Goal: Task Accomplishment & Management: Manage account settings

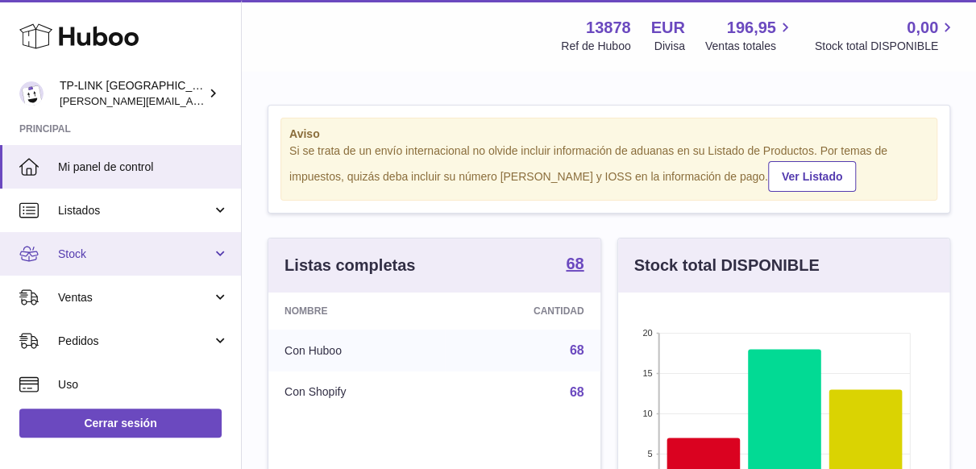
click at [223, 258] on link "Stock" at bounding box center [120, 254] width 241 height 44
click at [215, 257] on link "Stock" at bounding box center [120, 254] width 241 height 44
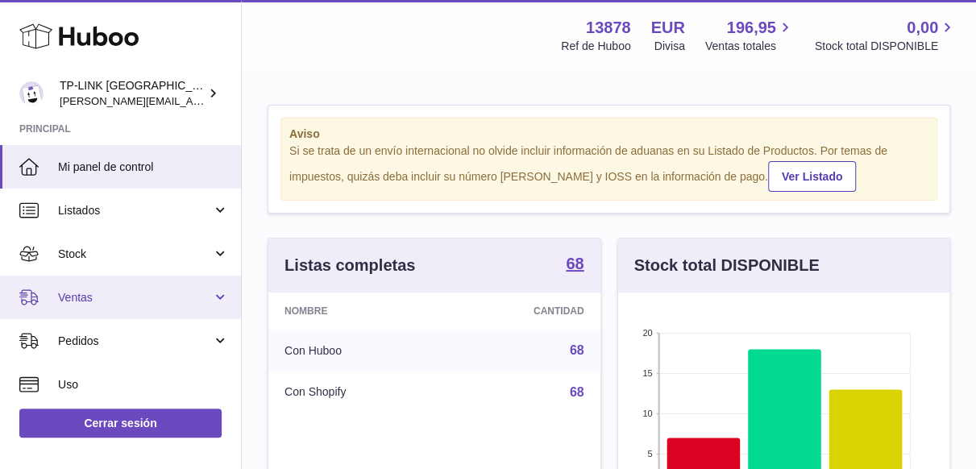
click at [214, 297] on link "Ventas" at bounding box center [120, 298] width 241 height 44
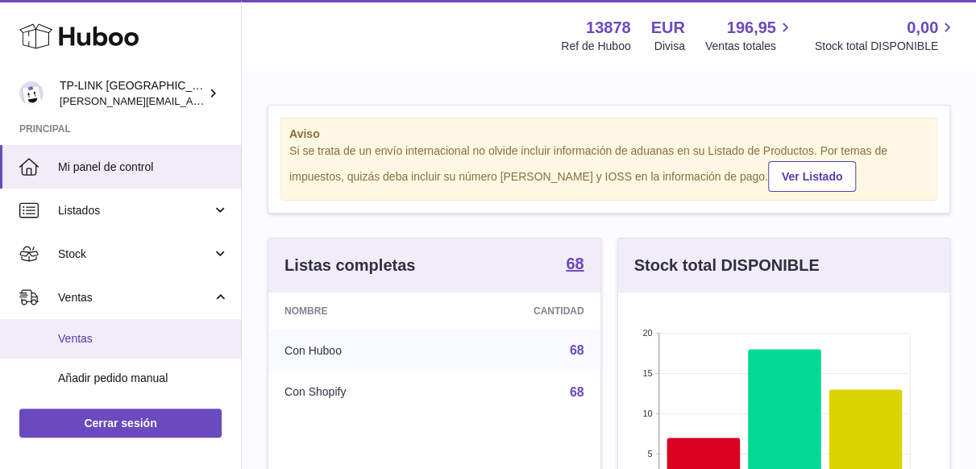
click at [87, 341] on span "Ventas" at bounding box center [143, 338] width 171 height 15
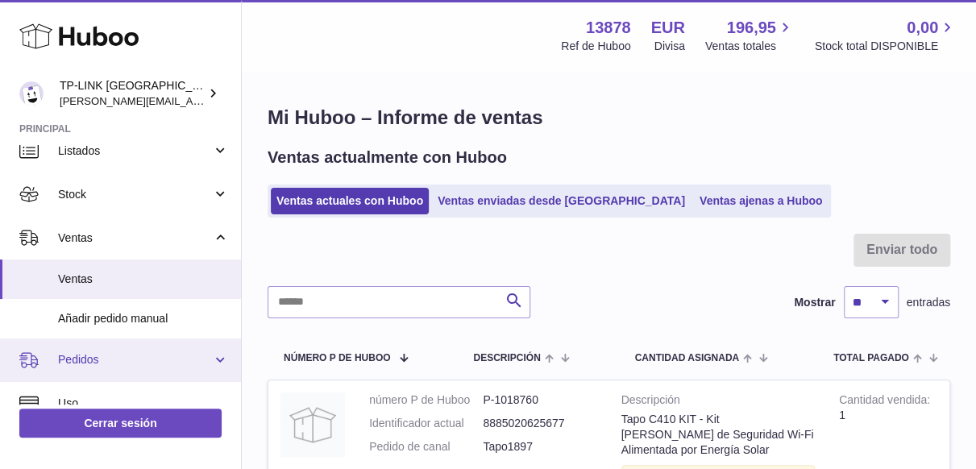
scroll to position [81, 0]
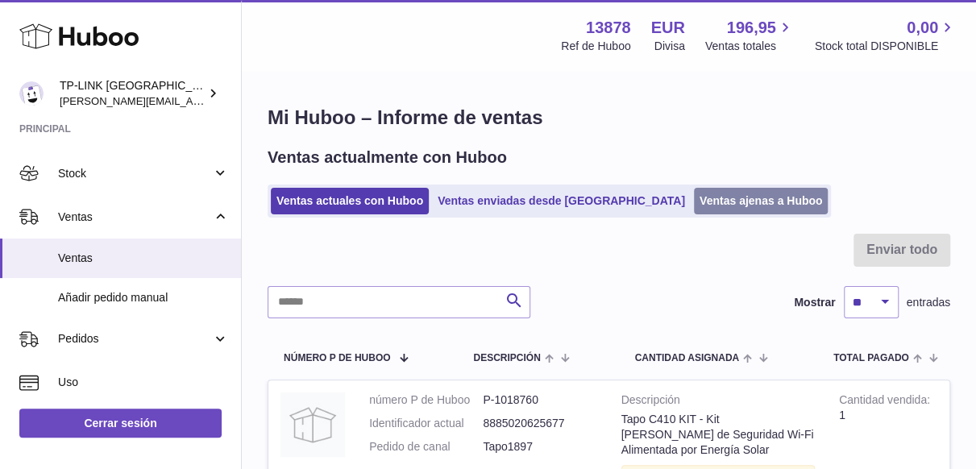
drag, startPoint x: 686, startPoint y: 191, endPoint x: 686, endPoint y: 203, distance: 12.1
click at [694, 191] on link "Ventas ajenas a Huboo" at bounding box center [761, 201] width 135 height 27
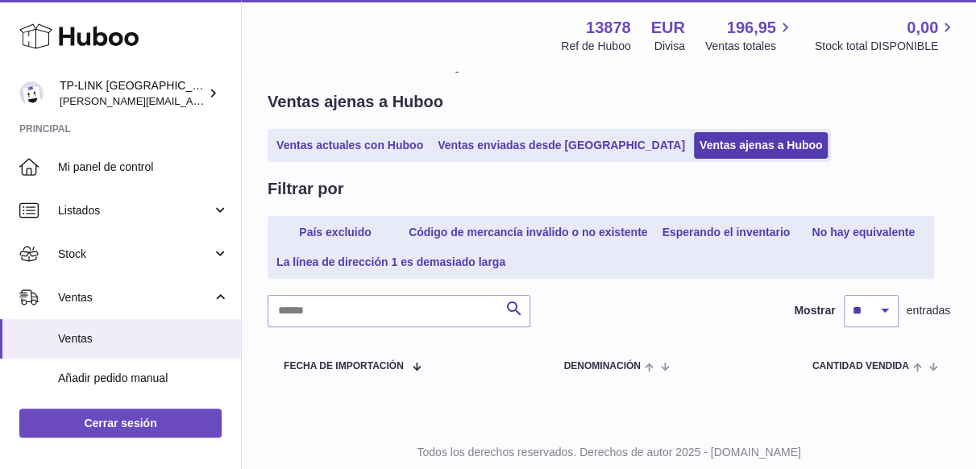
scroll to position [102, 0]
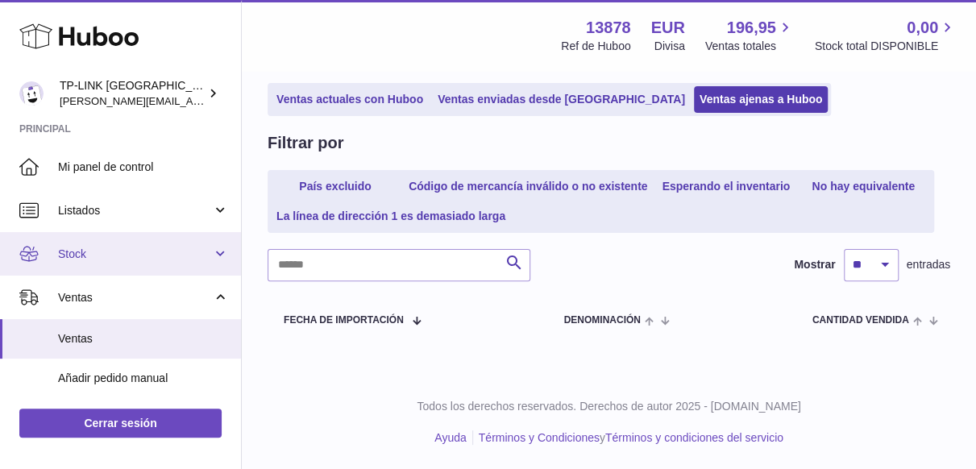
click at [220, 257] on link "Stock" at bounding box center [120, 254] width 241 height 44
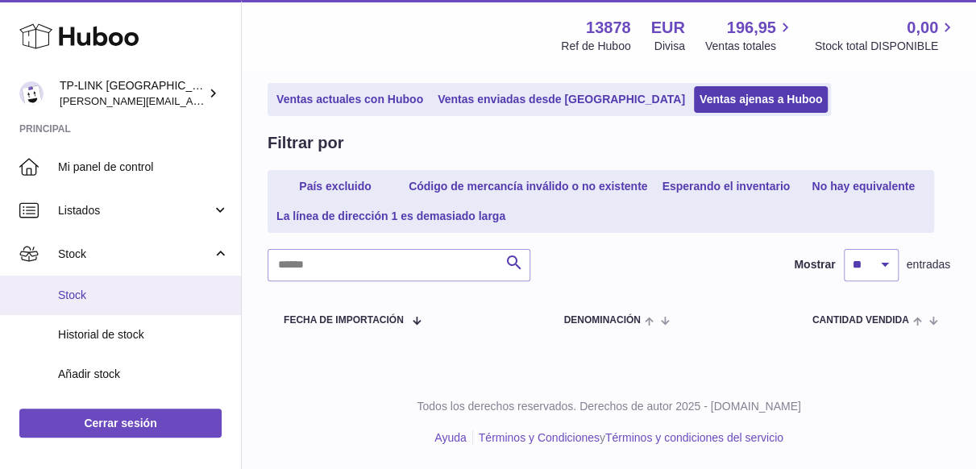
click at [124, 299] on span "Stock" at bounding box center [143, 295] width 171 height 15
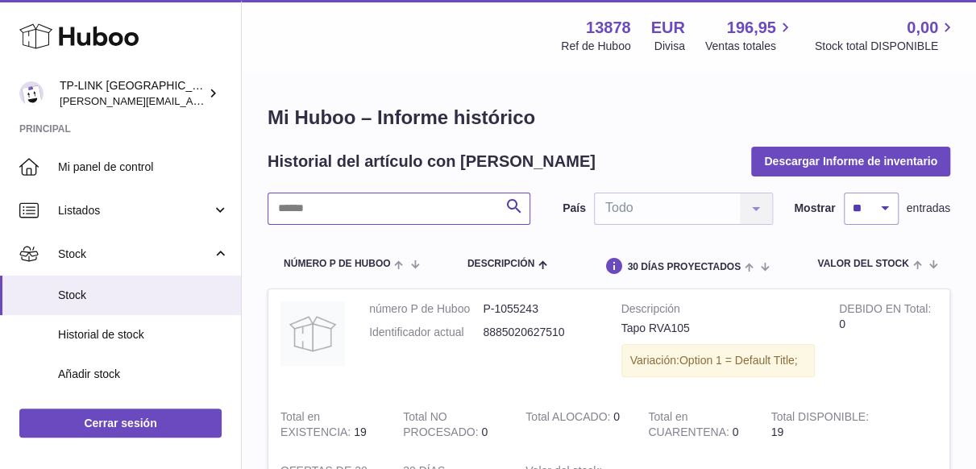
click at [426, 209] on input "text" at bounding box center [399, 209] width 263 height 32
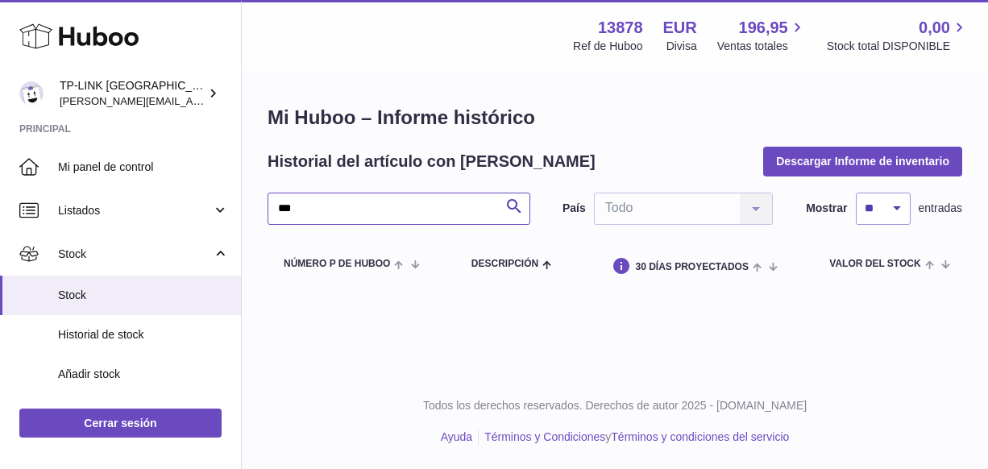
drag, startPoint x: 311, startPoint y: 201, endPoint x: 256, endPoint y: 201, distance: 54.8
click at [256, 201] on div "Mi Huboo – Informe histórico Historial del artículo con Huboo Descargar Informe…" at bounding box center [615, 197] width 746 height 248
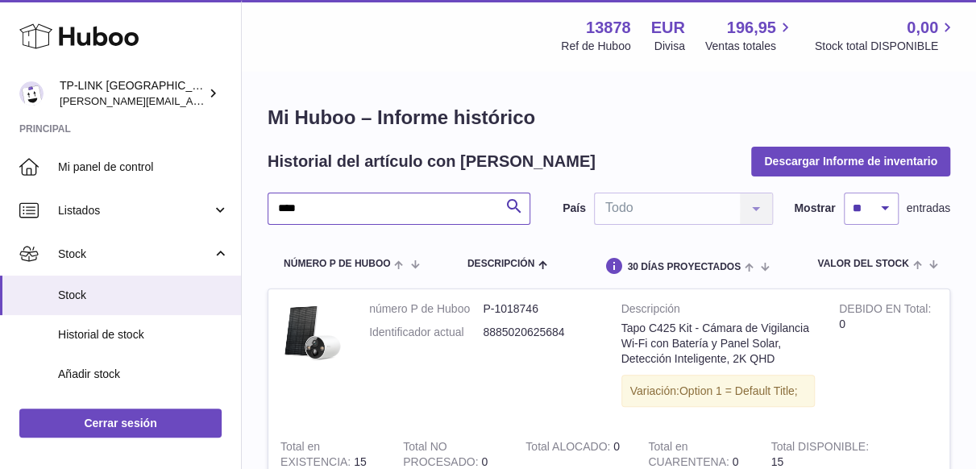
drag, startPoint x: 331, startPoint y: 209, endPoint x: 288, endPoint y: 207, distance: 42.7
click at [289, 207] on input "****" at bounding box center [399, 209] width 263 height 32
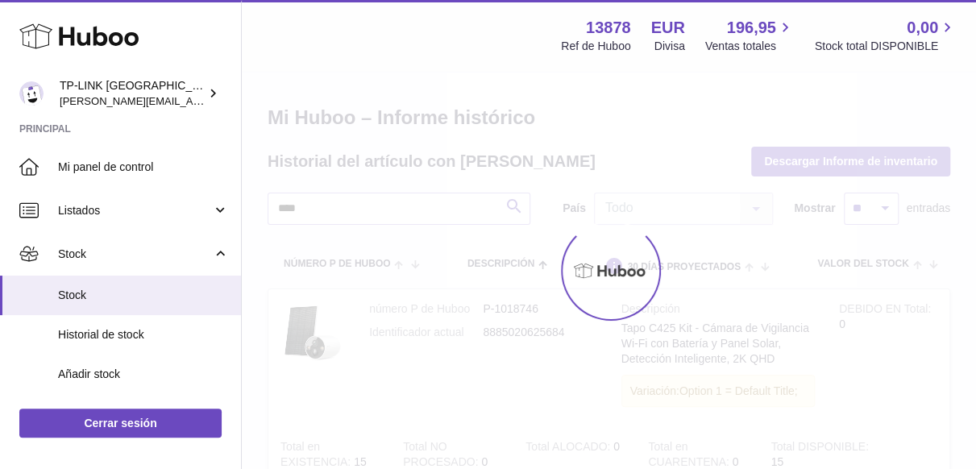
click at [317, 209] on div at bounding box center [609, 271] width 734 height 396
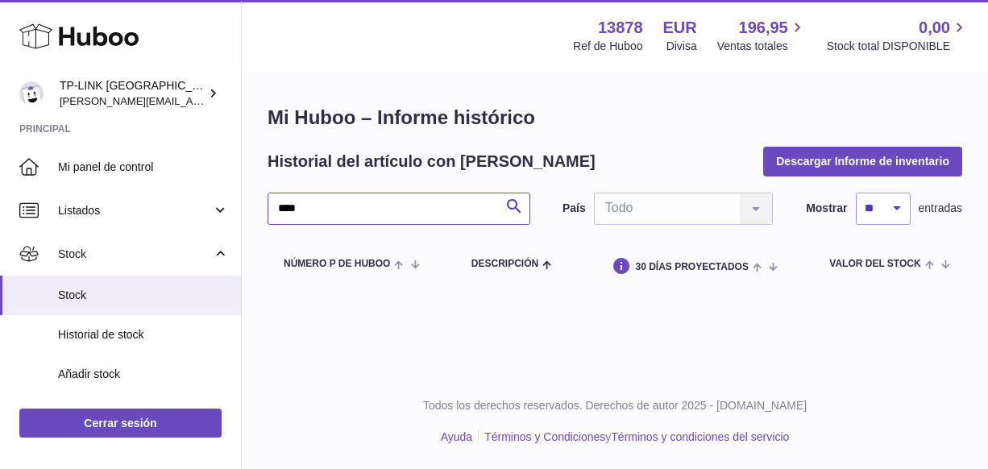
drag, startPoint x: 323, startPoint y: 207, endPoint x: 253, endPoint y: 215, distance: 70.6
click at [253, 215] on div "Mi Huboo – Informe histórico Historial del artículo con Huboo Descargar Informe…" at bounding box center [615, 197] width 746 height 248
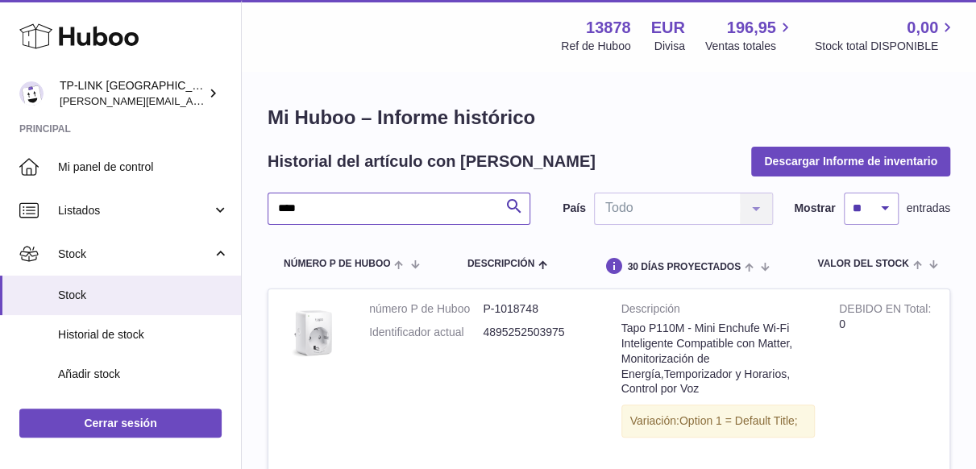
drag, startPoint x: 324, startPoint y: 206, endPoint x: 259, endPoint y: 209, distance: 64.5
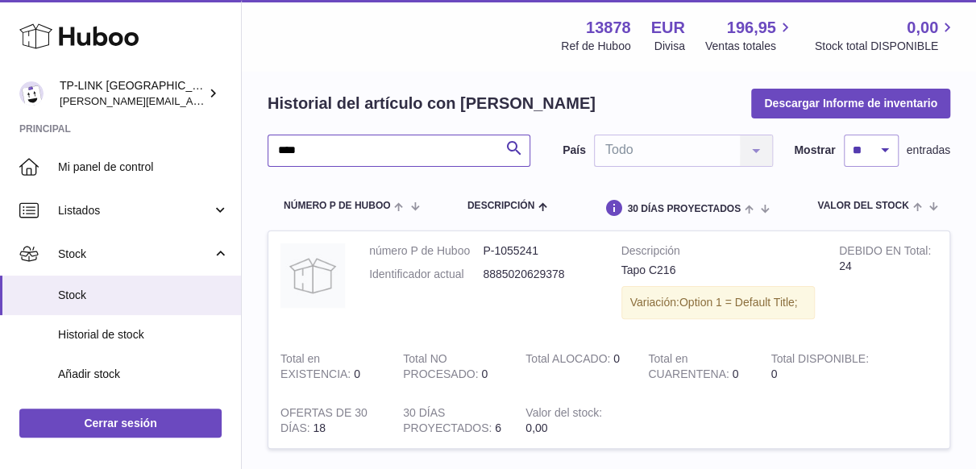
scroll to position [161, 0]
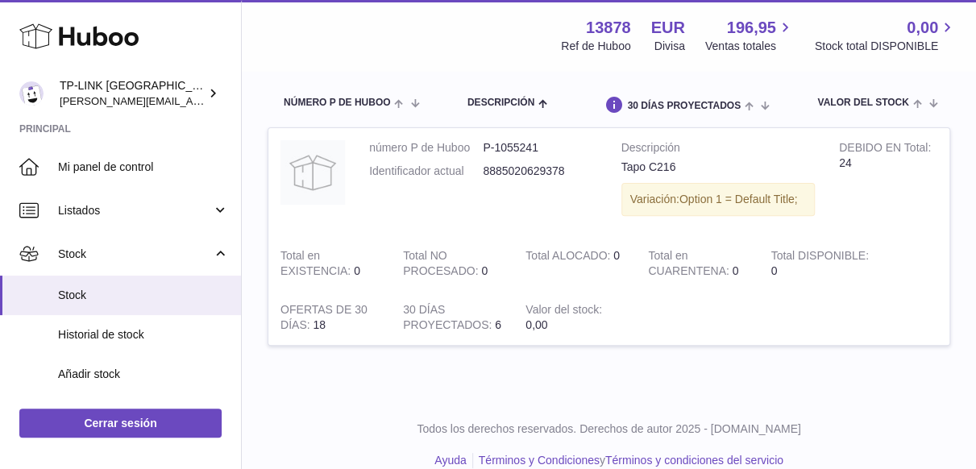
type input "****"
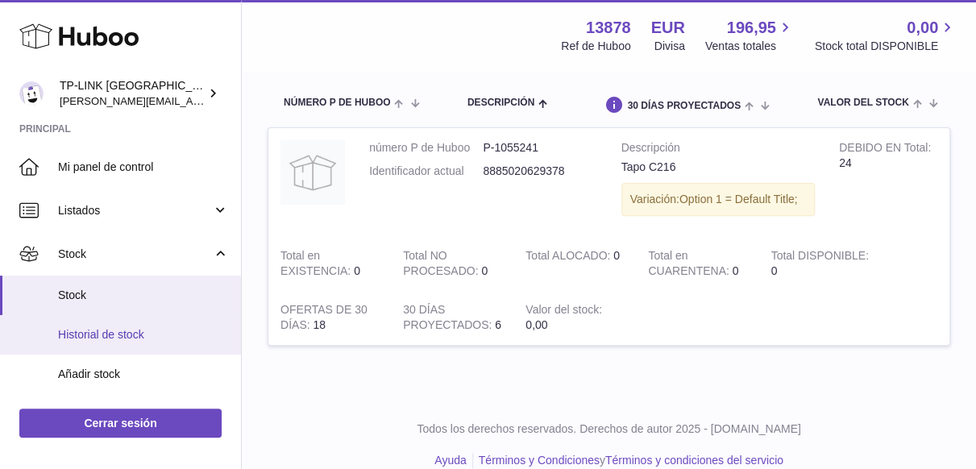
scroll to position [81, 0]
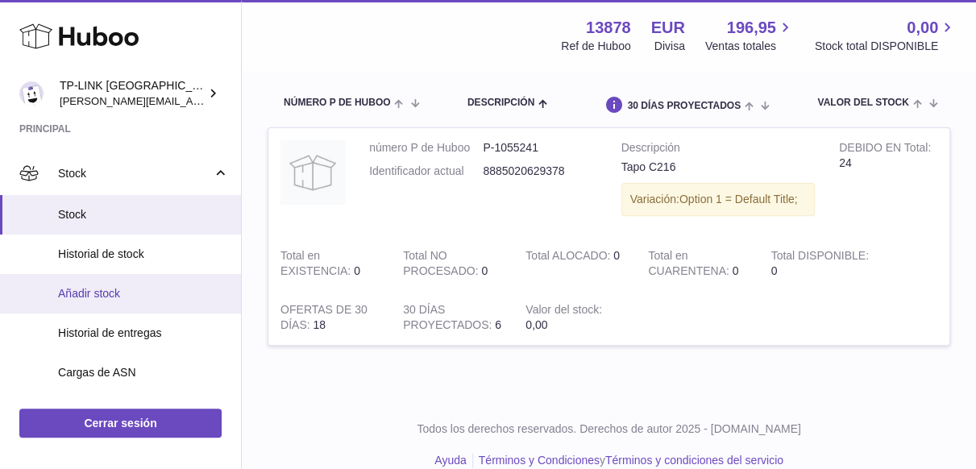
click at [149, 296] on span "Añadir stock" at bounding box center [143, 293] width 171 height 15
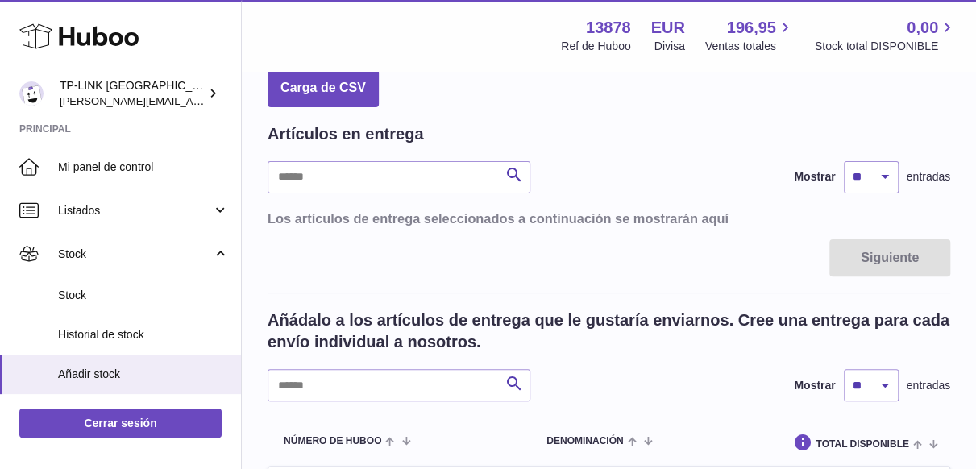
scroll to position [81, 0]
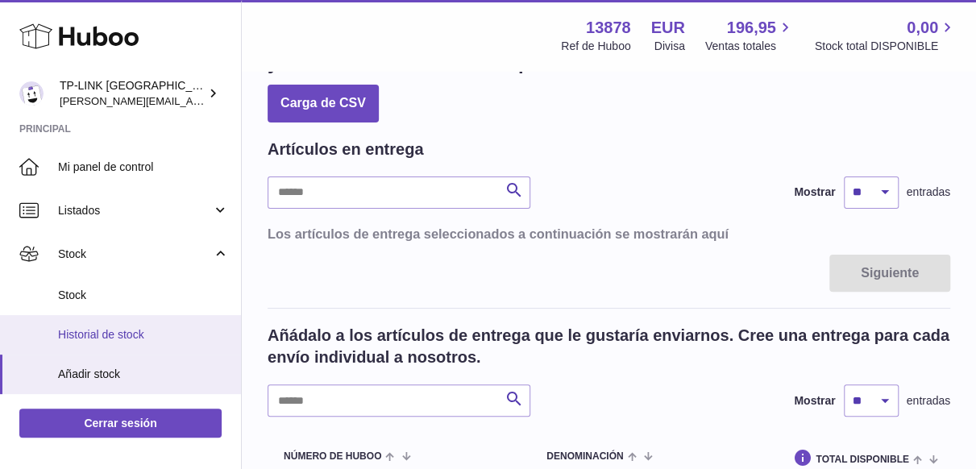
click at [139, 328] on span "Historial de stock" at bounding box center [143, 334] width 171 height 15
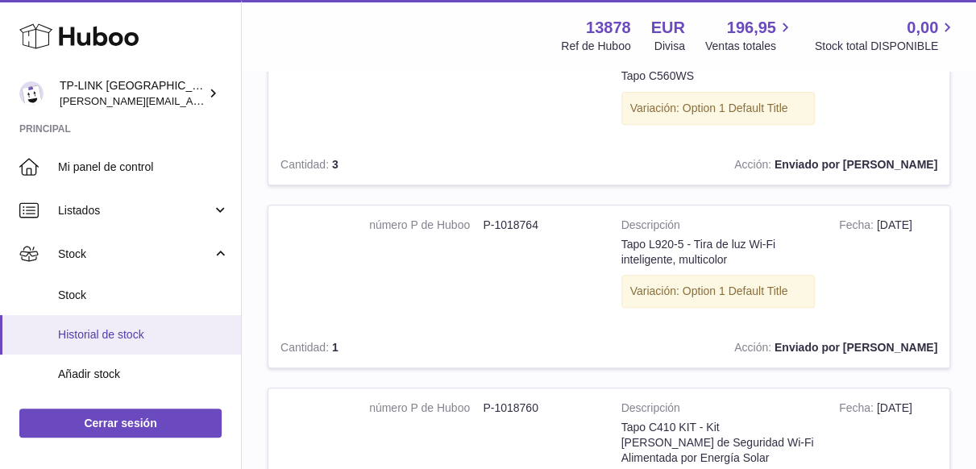
scroll to position [161, 0]
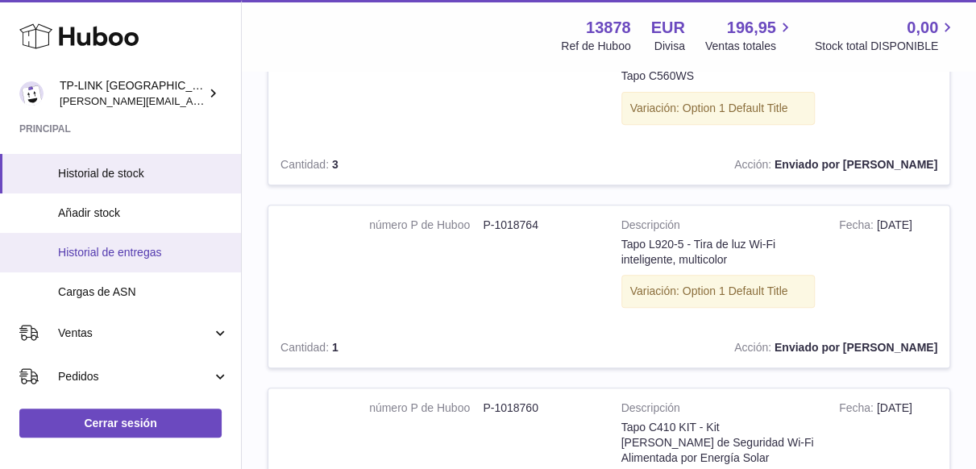
click at [172, 254] on span "Historial de entregas" at bounding box center [143, 252] width 171 height 15
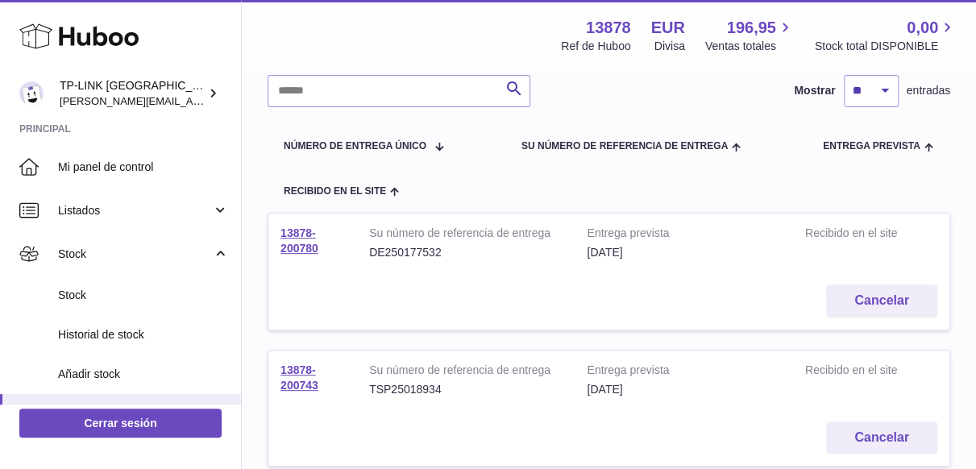
scroll to position [161, 0]
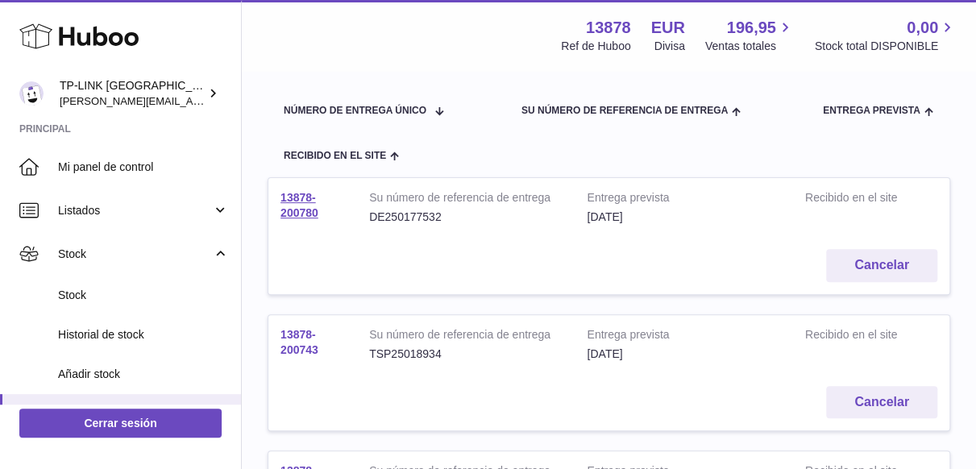
click at [304, 346] on link "13878-200743" at bounding box center [299, 342] width 38 height 28
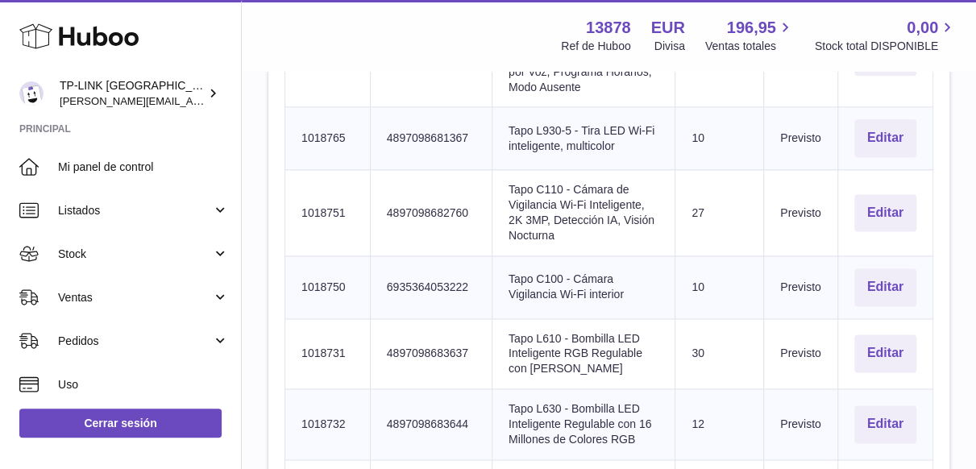
scroll to position [967, 0]
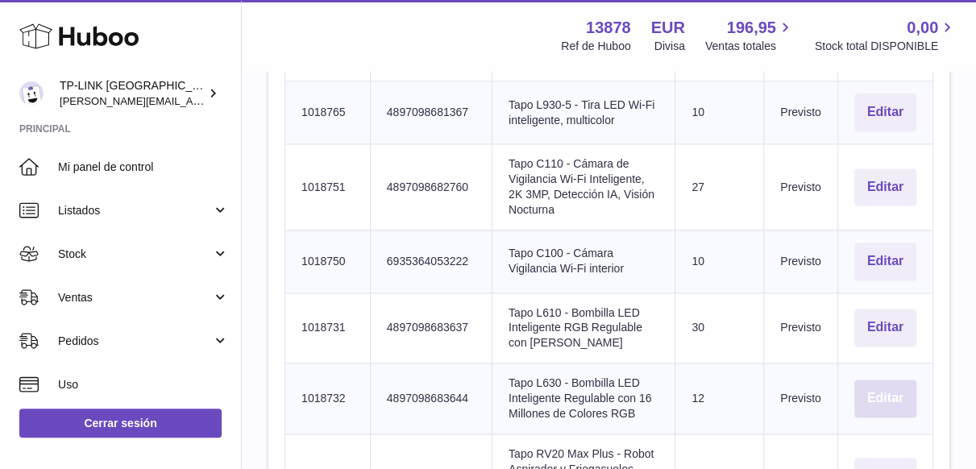
click at [890, 380] on button "Editar" at bounding box center [885, 399] width 62 height 38
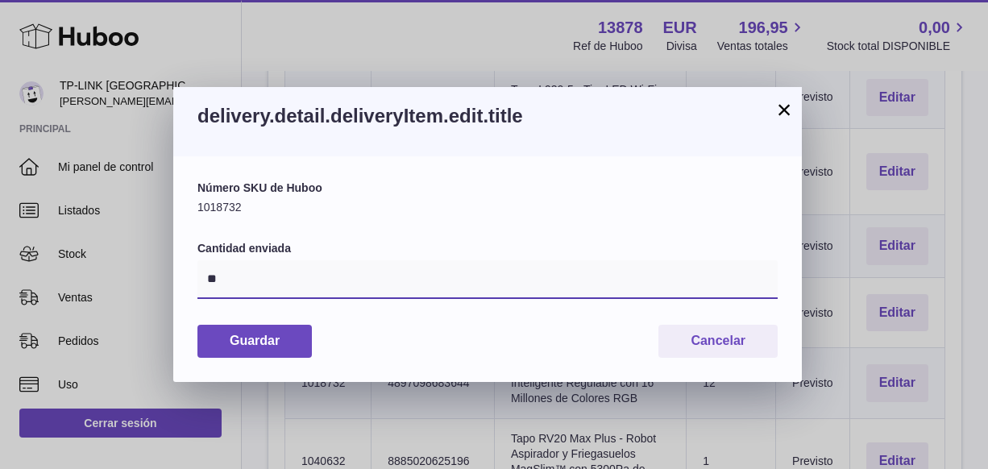
click at [299, 278] on input "**" at bounding box center [487, 279] width 580 height 39
type input "*"
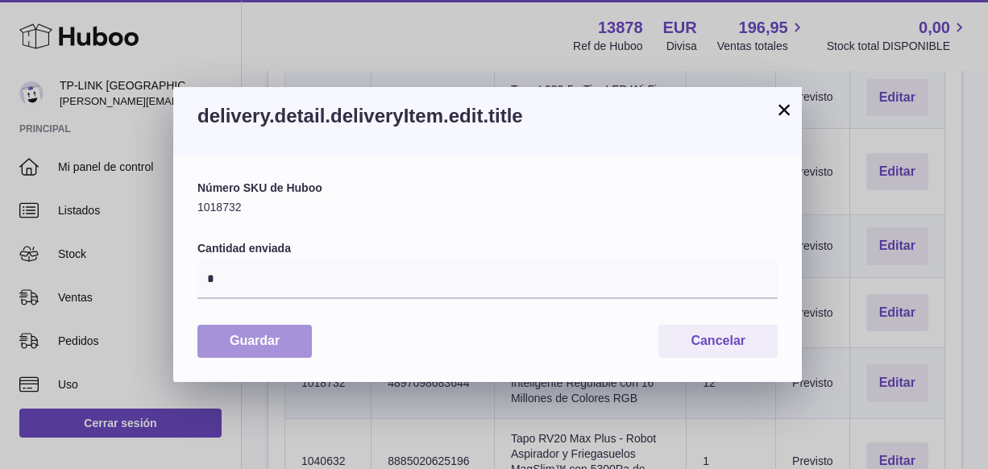
click at [259, 346] on button "Guardar" at bounding box center [254, 341] width 114 height 33
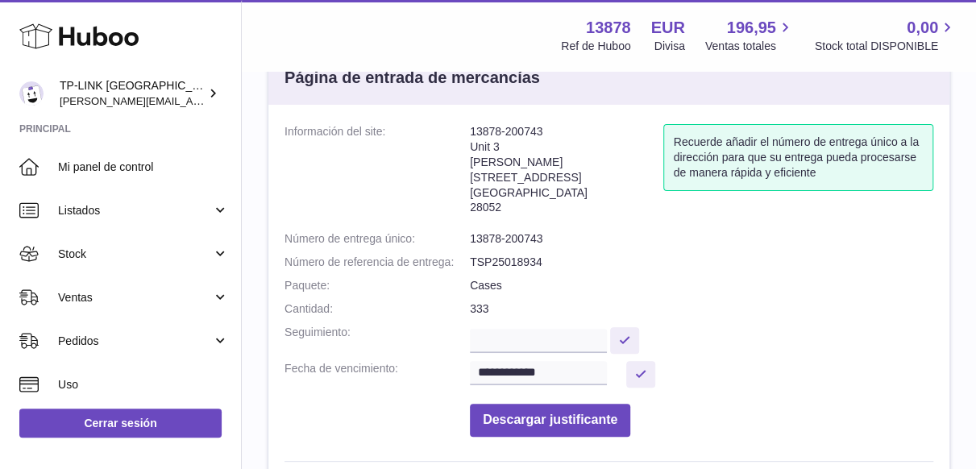
scroll to position [81, 0]
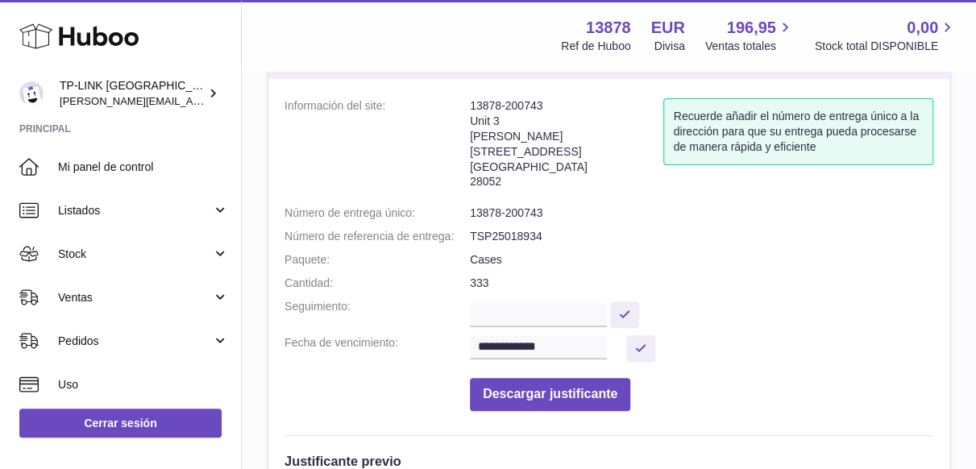
click at [511, 229] on dd "TSP25018934" at bounding box center [701, 236] width 463 height 15
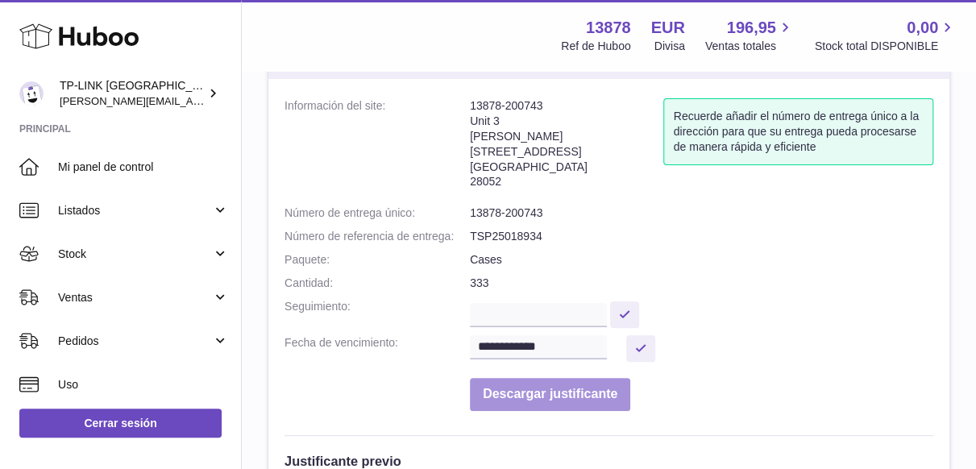
click at [544, 378] on button "Descargar justificante" at bounding box center [550, 394] width 160 height 33
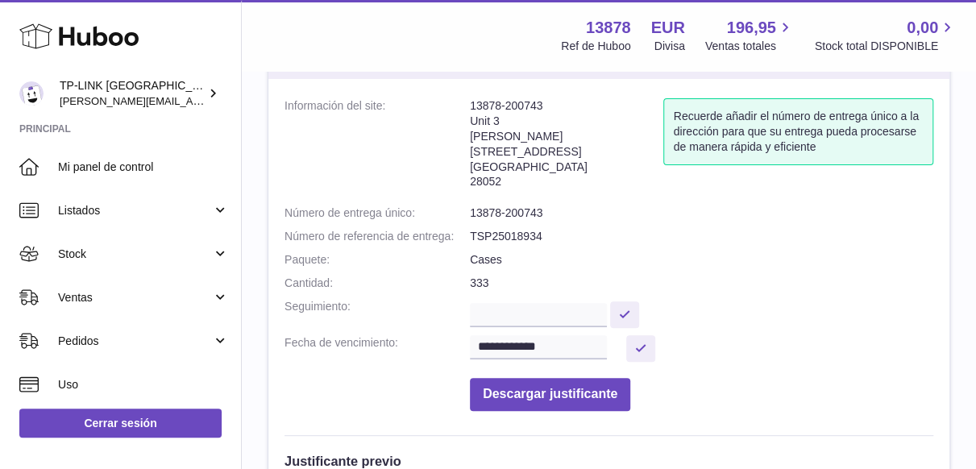
click at [531, 229] on dd "TSP25018934" at bounding box center [701, 236] width 463 height 15
click at [514, 303] on input "text" at bounding box center [538, 315] width 137 height 24
paste input "**********"
type input "**********"
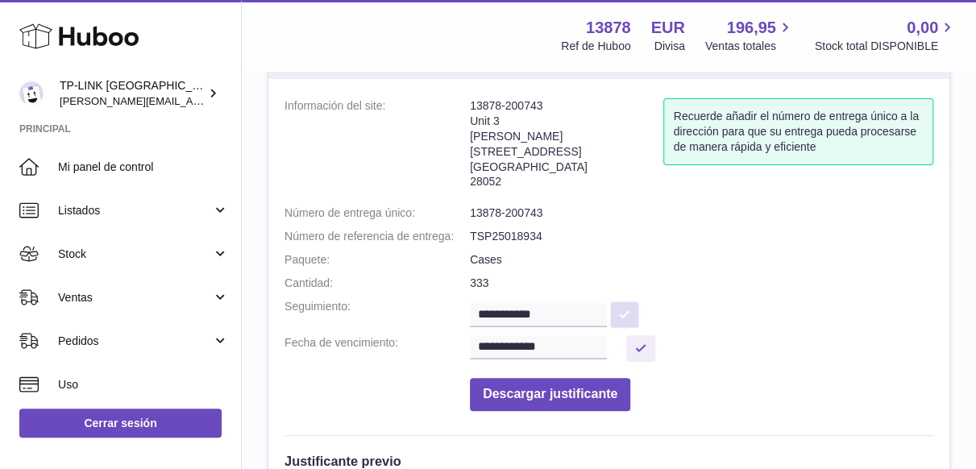
click at [639, 301] on button at bounding box center [624, 314] width 29 height 27
